Goal: Navigation & Orientation: Find specific page/section

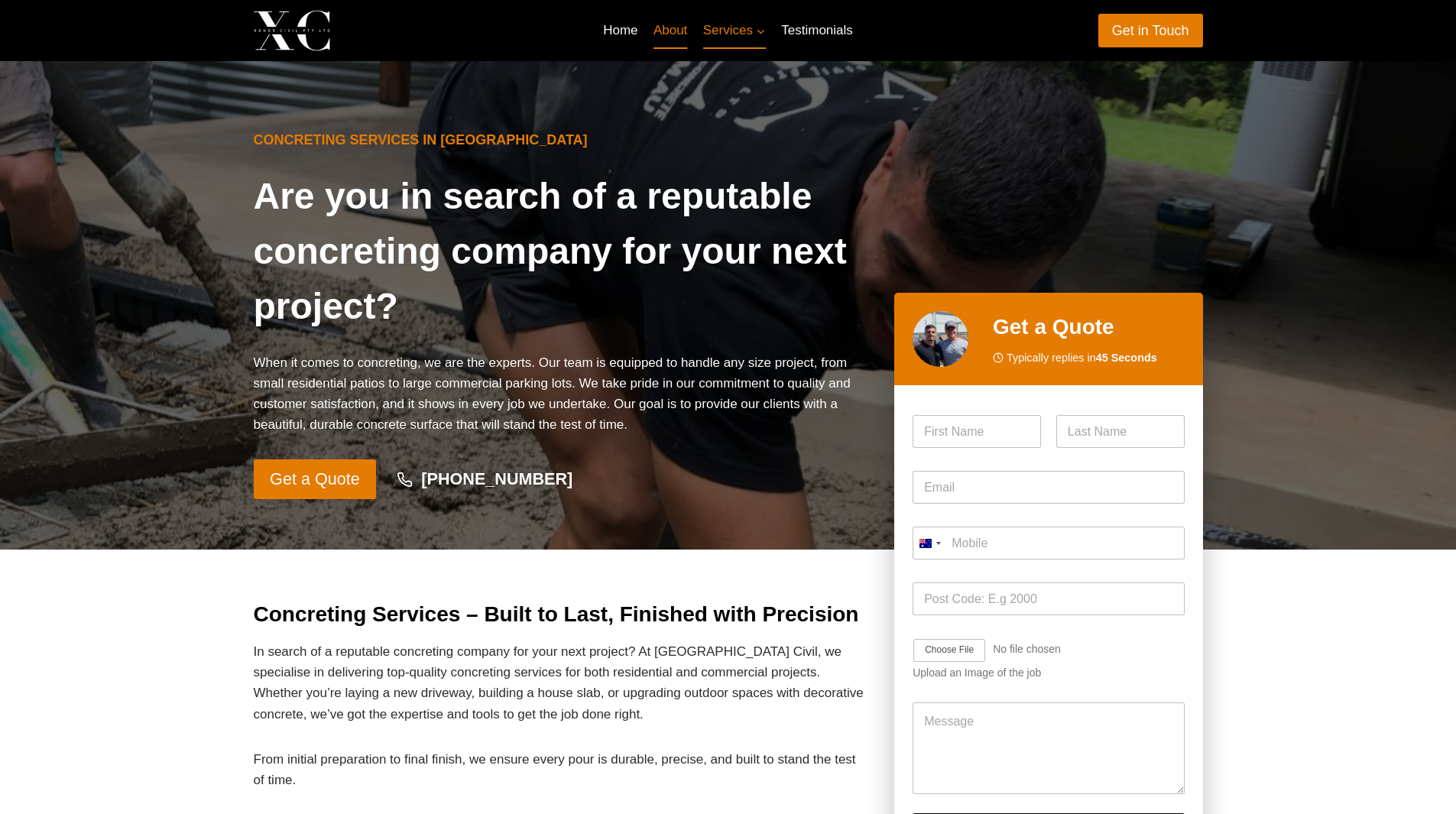
click at [662, 21] on link "About" at bounding box center [670, 31] width 50 height 37
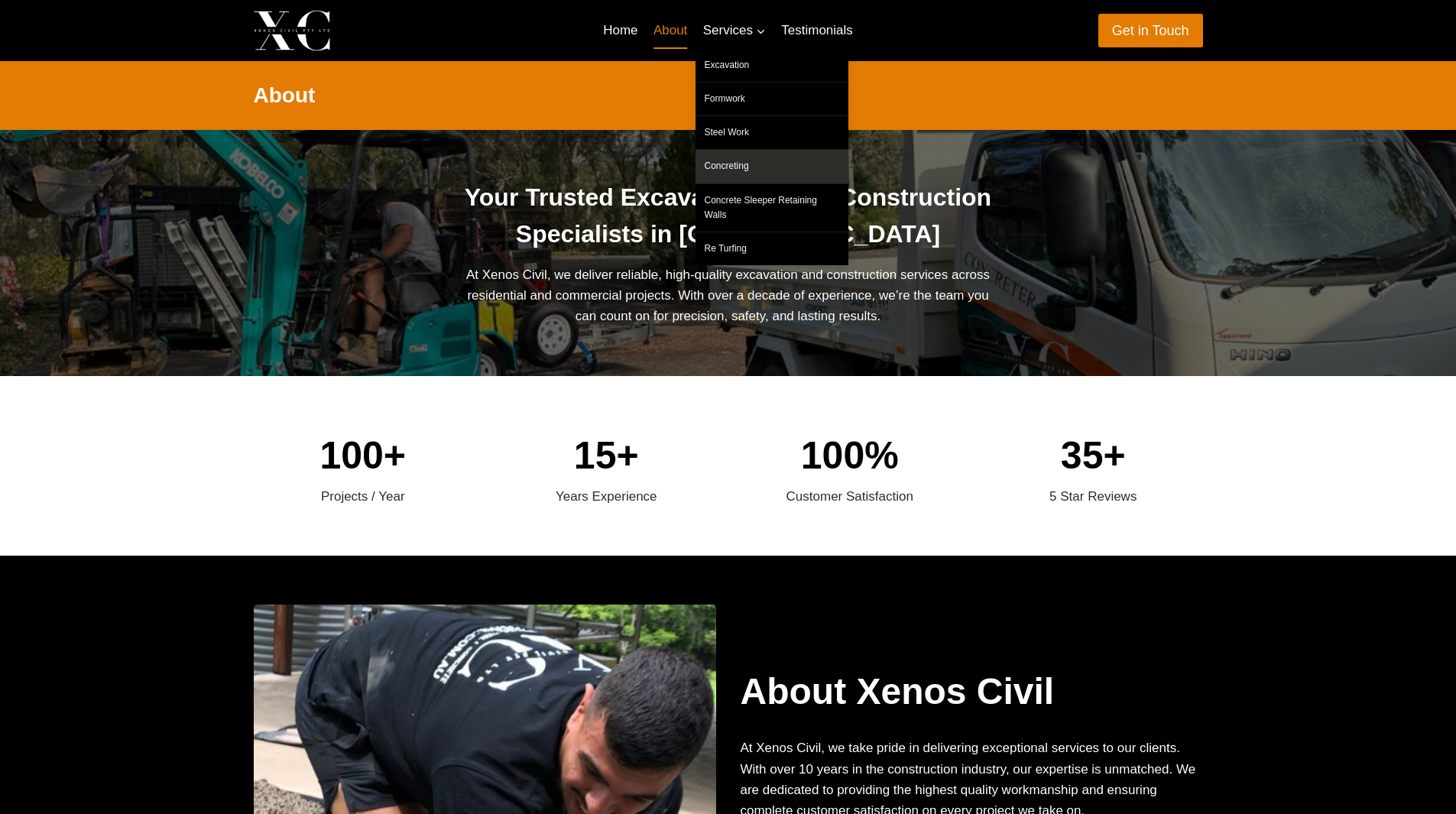
click at [763, 157] on link "Concreting" at bounding box center [772, 165] width 153 height 33
